Goal: Information Seeking & Learning: Learn about a topic

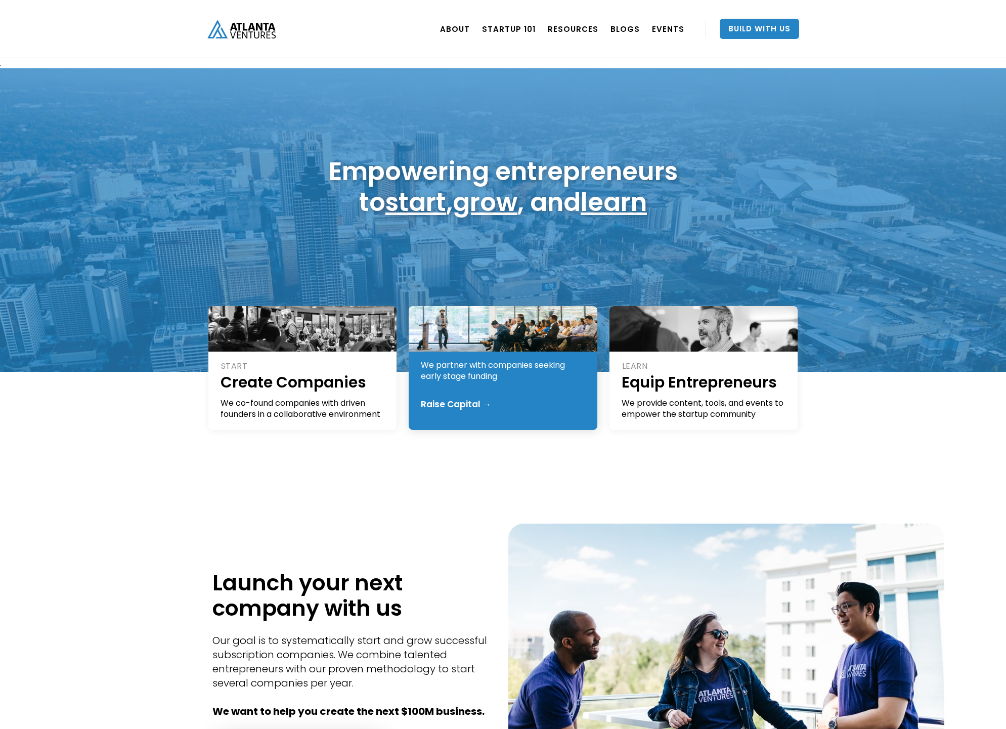
click at [485, 370] on div "We partner with companies seeking early stage funding" at bounding box center [503, 371] width 165 height 22
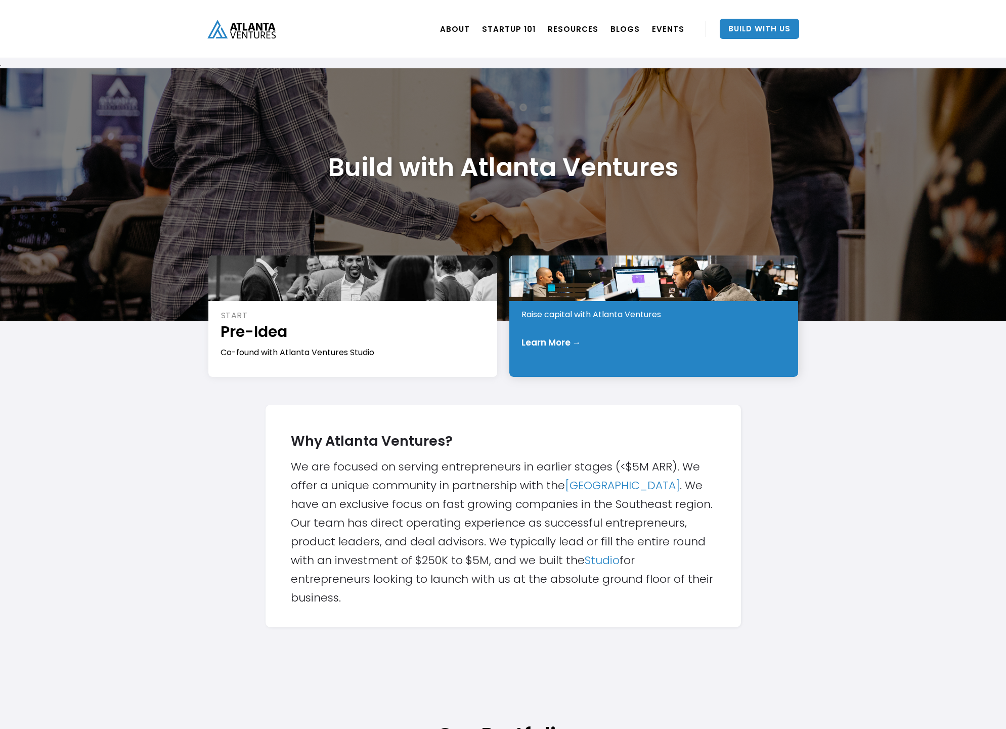
click at [540, 333] on div "INVEST Early Stage Raise capital with Atlanta Ventures Learn More →" at bounding box center [654, 316] width 289 height 121
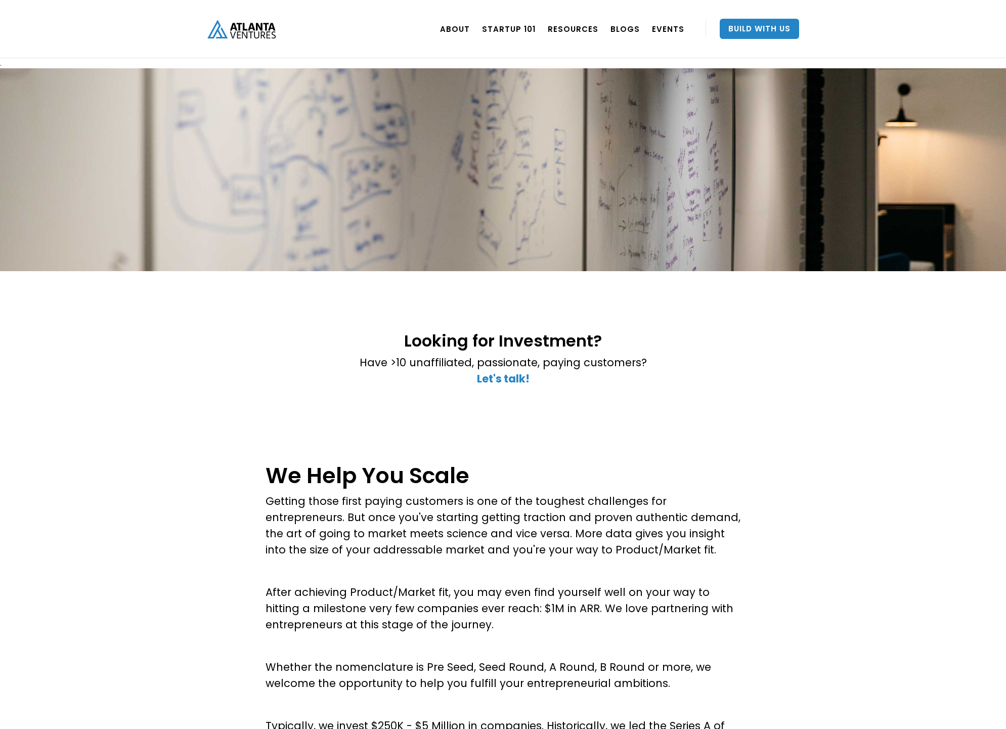
click at [195, 388] on div "Looking for Investment? Have >10 unaffiliated, passionate, paying customers? ‍ …" at bounding box center [503, 365] width 622 height 86
